Goal: Find specific page/section: Find specific page/section

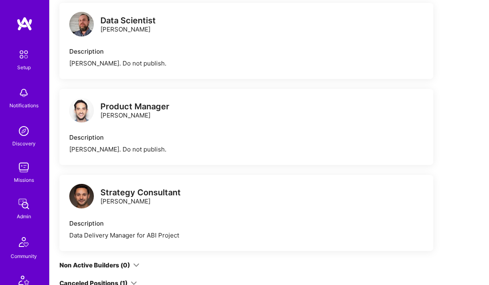
scroll to position [277, 0]
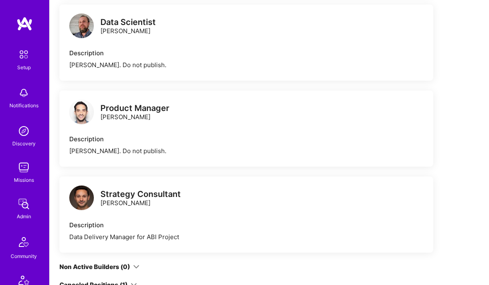
click at [182, 198] on div "Strategy Consultant Adam Yoran" at bounding box center [246, 198] width 354 height 25
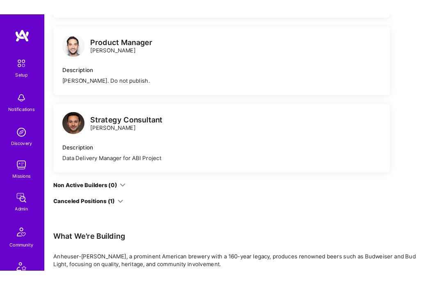
scroll to position [395, 0]
